Goal: Task Accomplishment & Management: Manage account settings

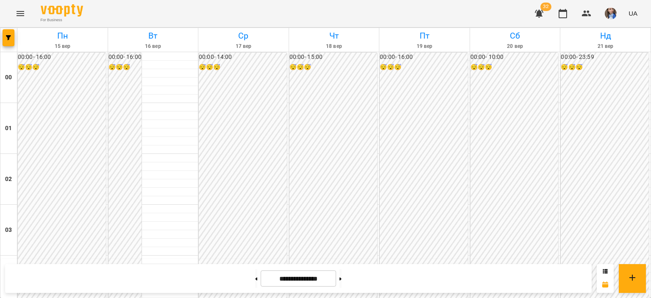
scroll to position [970, 0]
